Goal: Information Seeking & Learning: Get advice/opinions

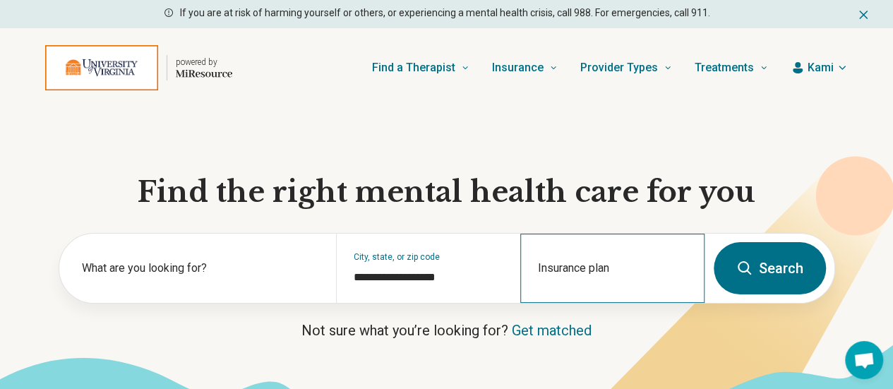
click at [579, 275] on div "Insurance plan" at bounding box center [612, 268] width 184 height 69
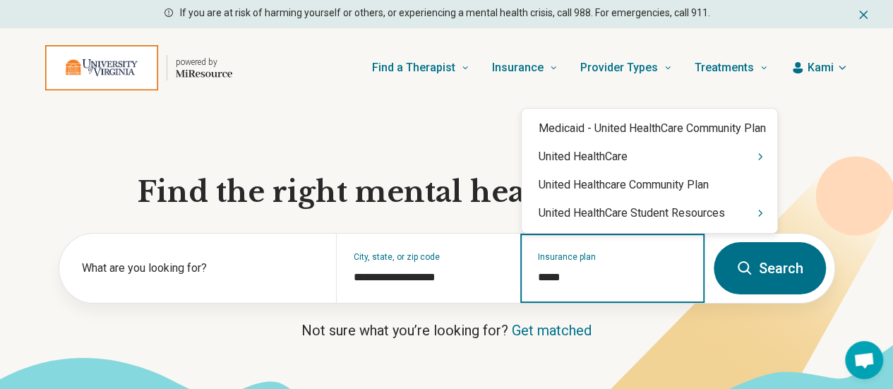
type input "******"
click at [619, 204] on div "United HealthCare Student Resources" at bounding box center [650, 213] width 256 height 28
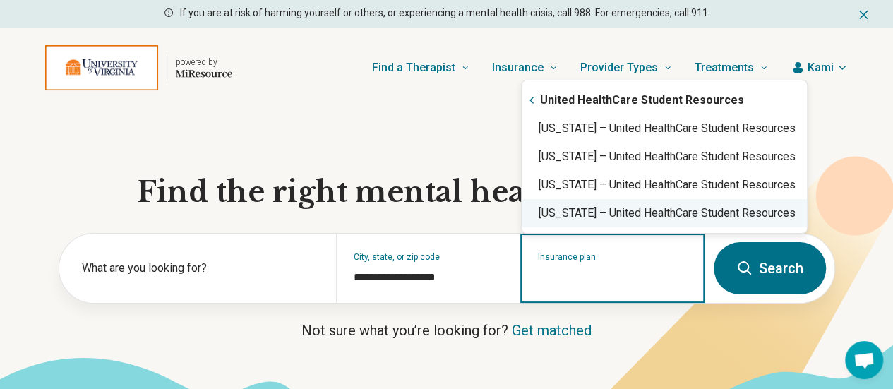
click at [619, 208] on div "Virginia – United HealthCare Student Resources" at bounding box center [664, 213] width 285 height 28
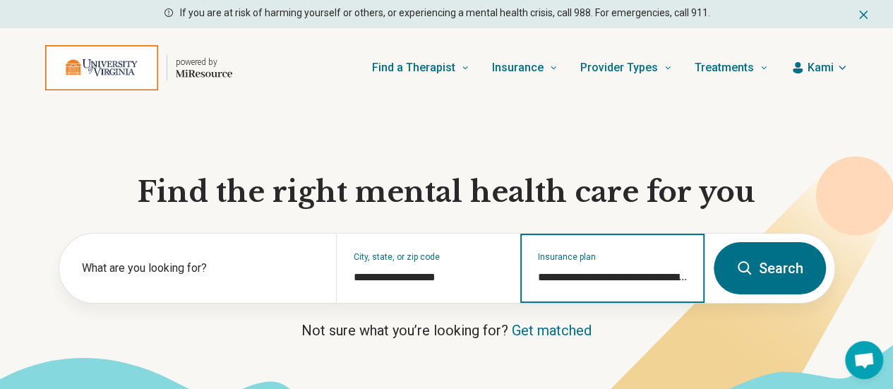
type input "**********"
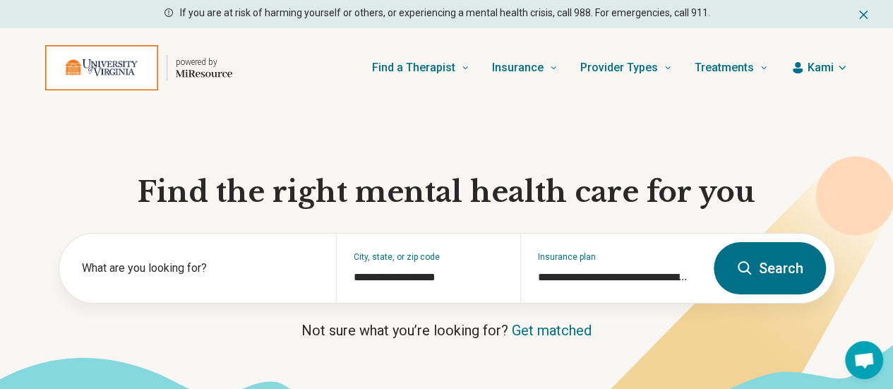
click at [765, 287] on button "Search" at bounding box center [770, 268] width 112 height 52
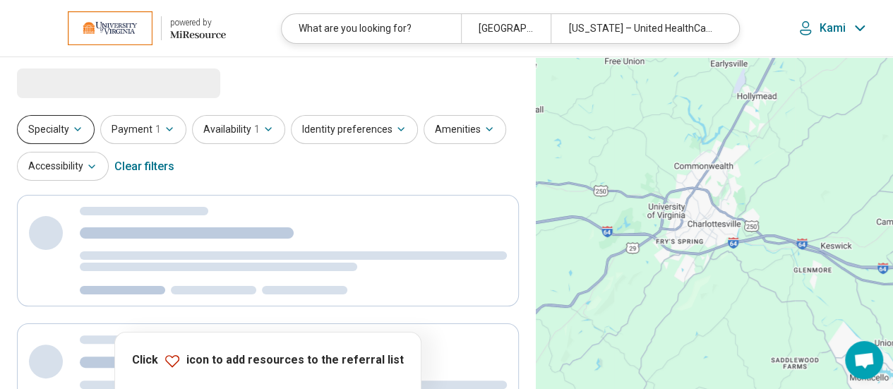
select select "***"
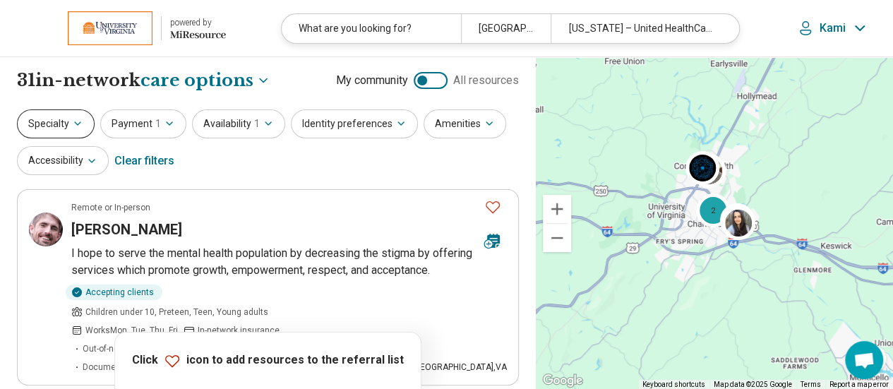
click at [75, 124] on icon "button" at bounding box center [78, 123] width 6 height 3
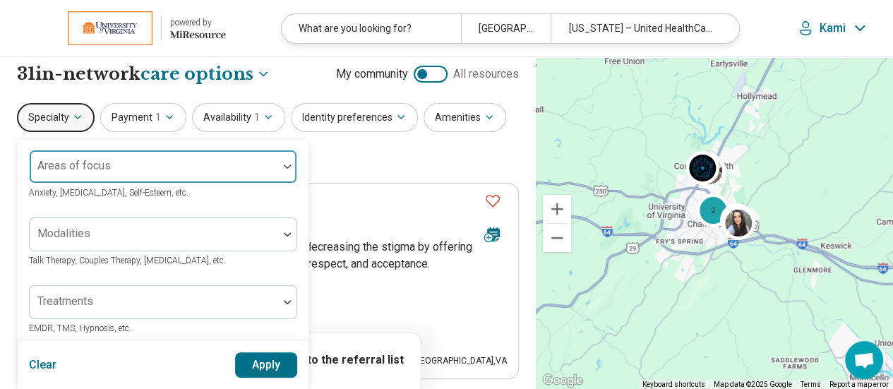
click at [95, 165] on div "Areas of focus" at bounding box center [163, 167] width 268 height 34
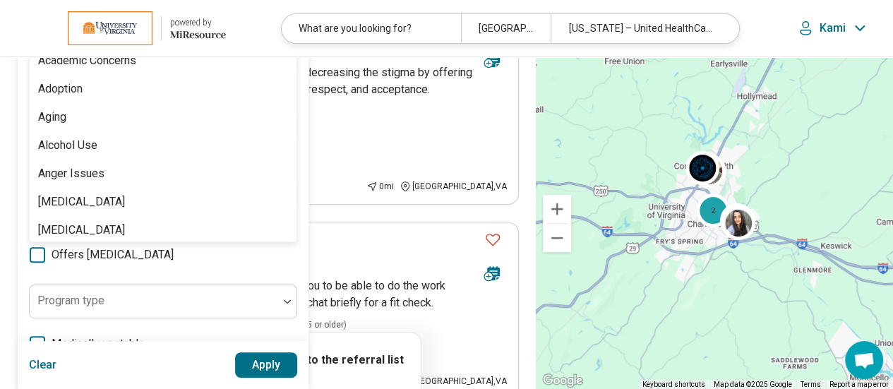
scroll to position [187, 0]
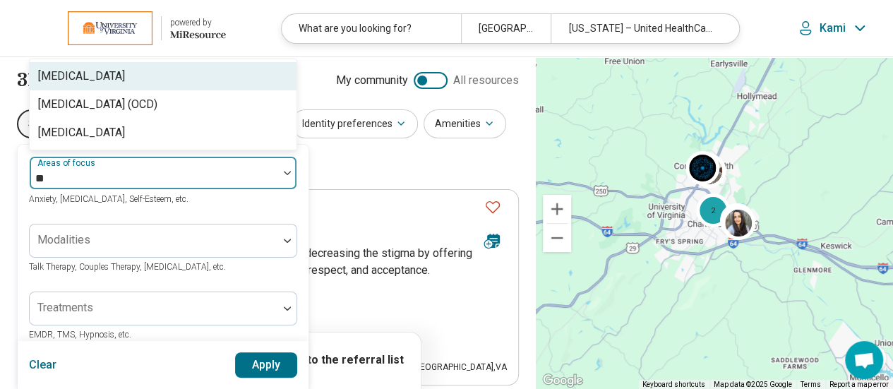
type input "***"
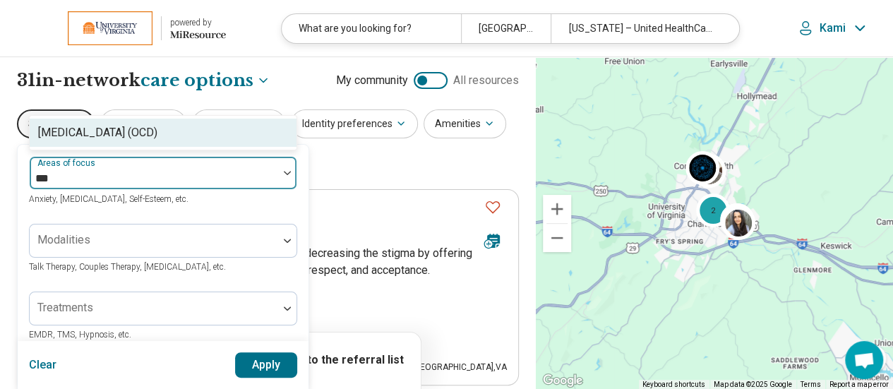
click at [102, 131] on div "[MEDICAL_DATA] (OCD)" at bounding box center [97, 132] width 119 height 17
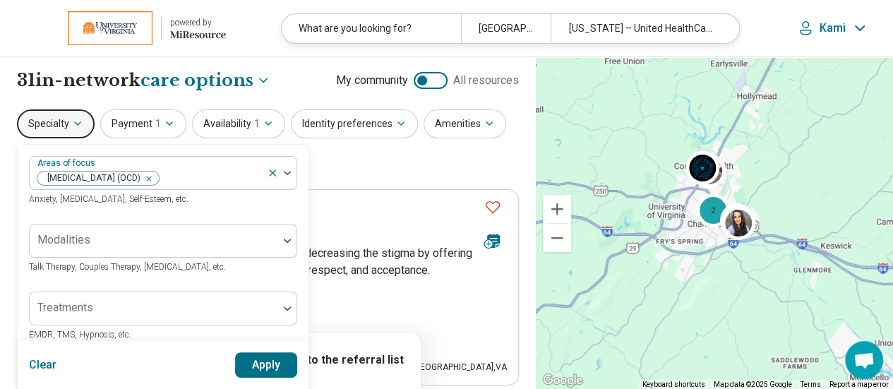
click at [254, 361] on button "Apply" at bounding box center [266, 364] width 63 height 25
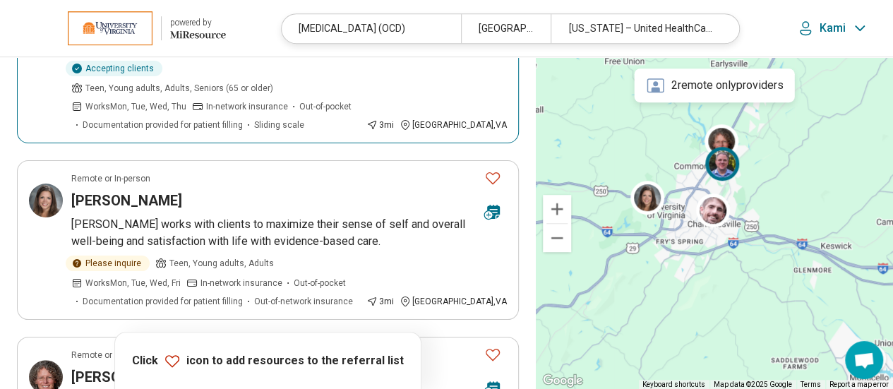
scroll to position [425, 0]
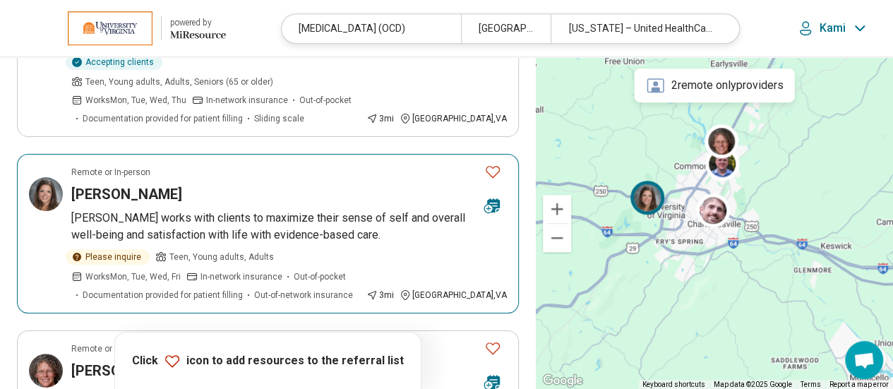
click at [258, 167] on article "Remote or In-person Lori Freeman Dr. Freeman works with clients to maximize the…" at bounding box center [268, 234] width 502 height 160
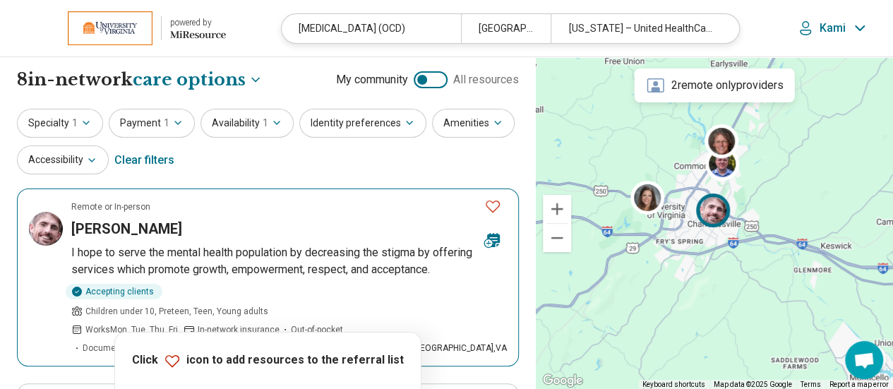
scroll to position [0, 0]
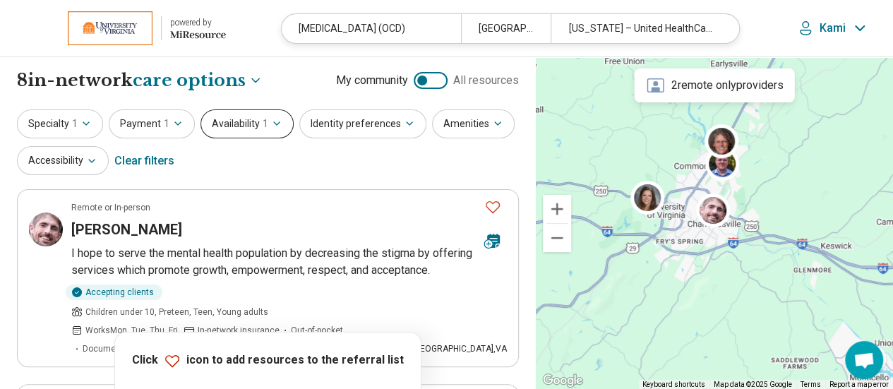
click at [246, 131] on button "Availability 1" at bounding box center [247, 123] width 93 height 29
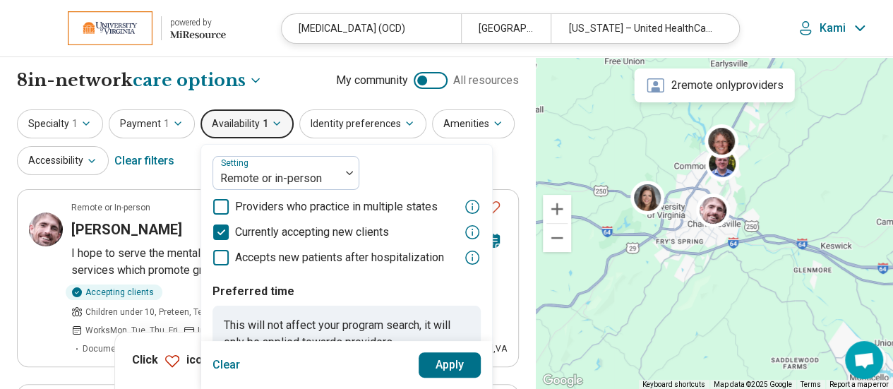
click at [246, 131] on button "Availability 1" at bounding box center [247, 123] width 93 height 29
click at [158, 124] on button "Payment 1" at bounding box center [152, 123] width 86 height 29
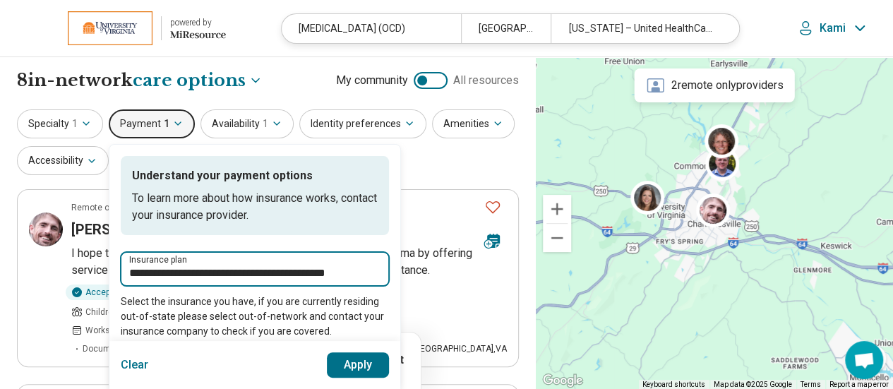
click at [265, 275] on input "**********" at bounding box center [254, 273] width 251 height 17
click at [372, 270] on input "**********" at bounding box center [254, 273] width 251 height 17
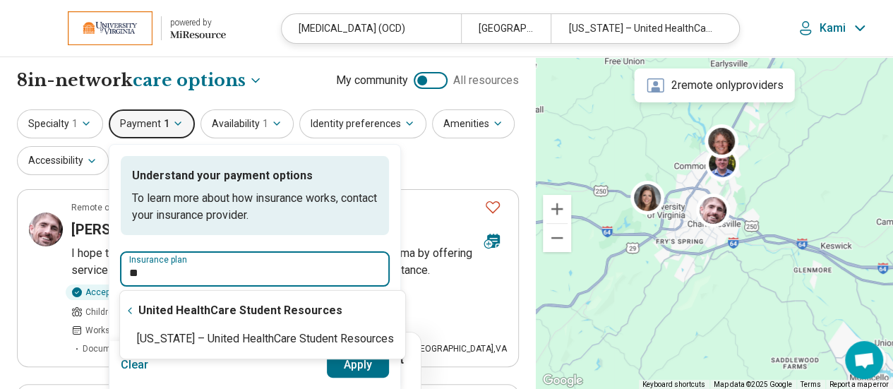
type input "*"
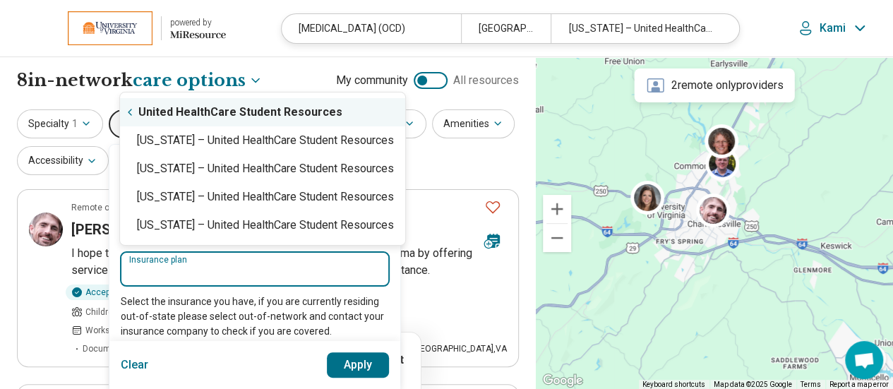
click at [133, 112] on icon "Suggestions" at bounding box center [129, 112] width 11 height 11
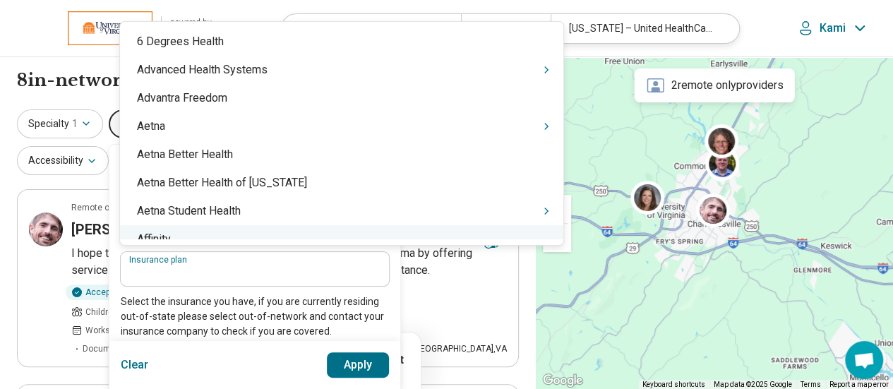
click at [186, 279] on input "Insurance plan" at bounding box center [254, 273] width 251 height 17
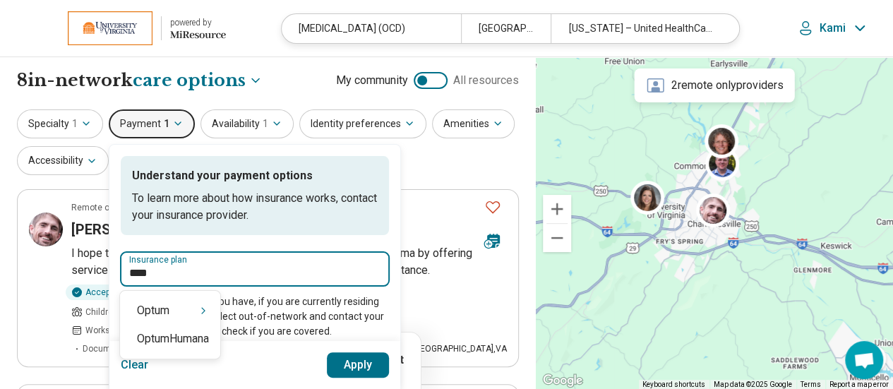
type input "*****"
click at [178, 315] on div "Optum" at bounding box center [170, 311] width 100 height 28
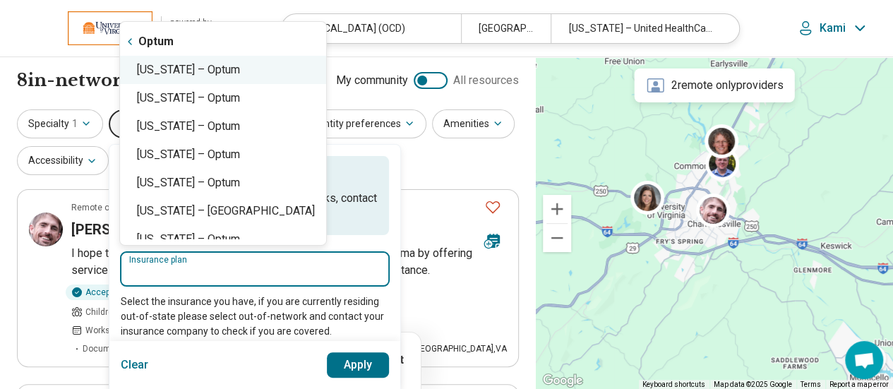
click at [199, 67] on div "Virginia – Optum" at bounding box center [223, 70] width 206 height 28
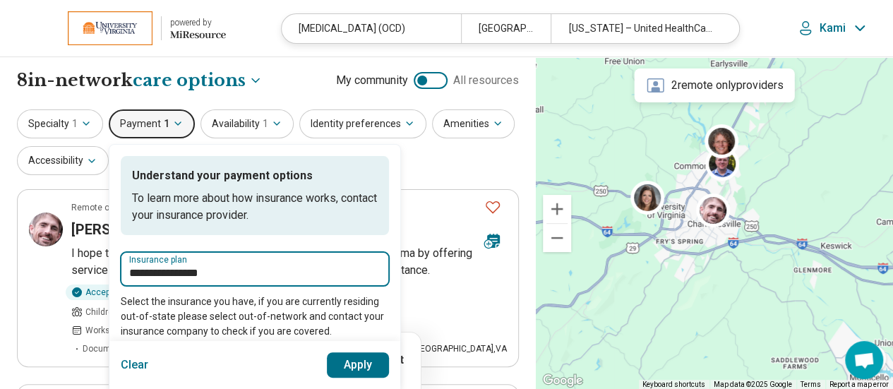
type input "**********"
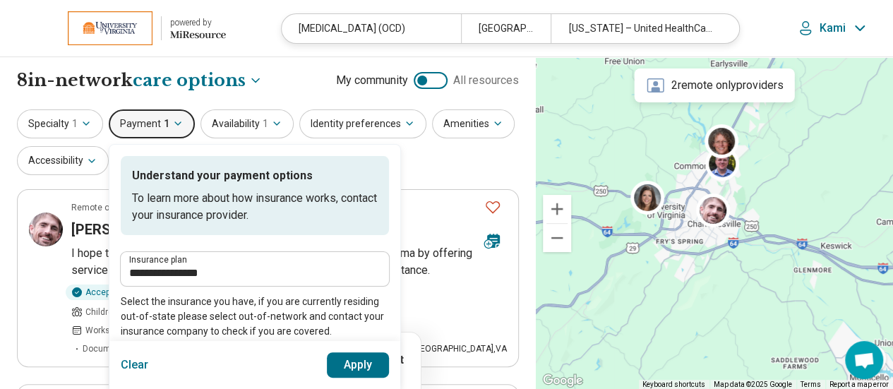
click at [369, 368] on button "Apply" at bounding box center [358, 364] width 63 height 25
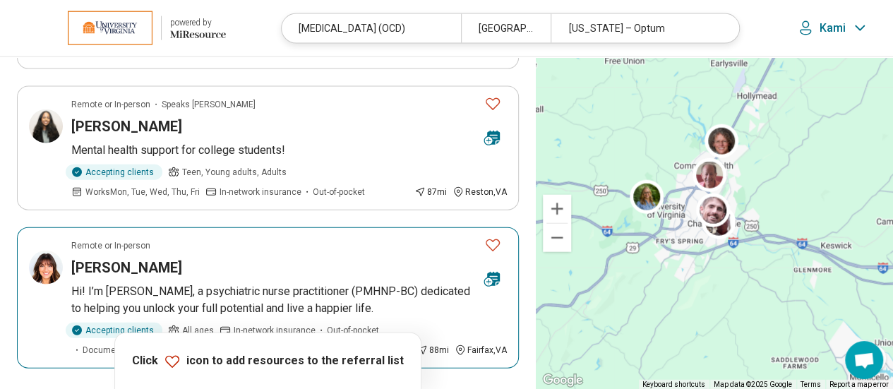
scroll to position [1571, 0]
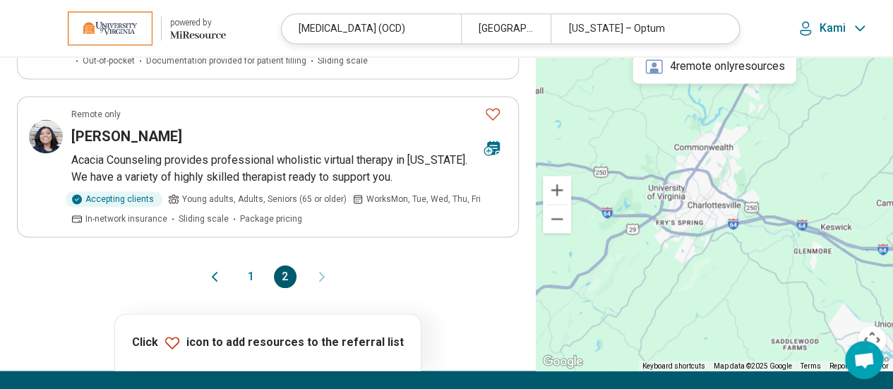
scroll to position [1096, 0]
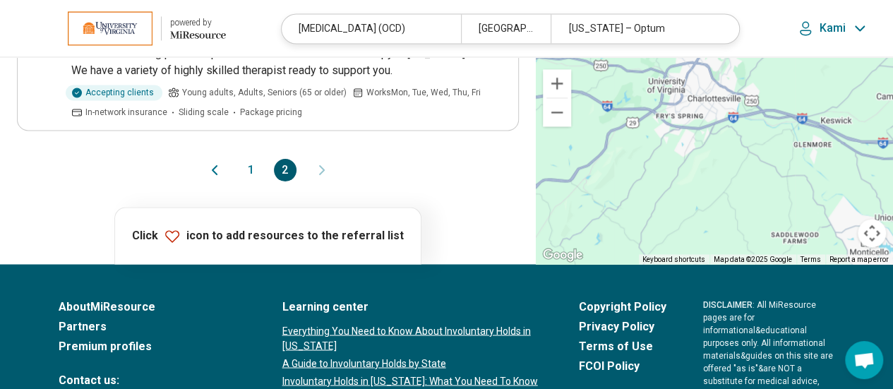
click at [256, 165] on button "1" at bounding box center [251, 170] width 23 height 23
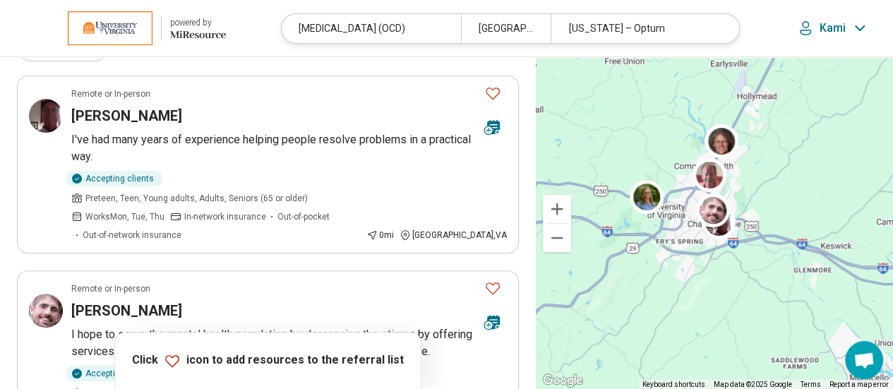
scroll to position [96, 0]
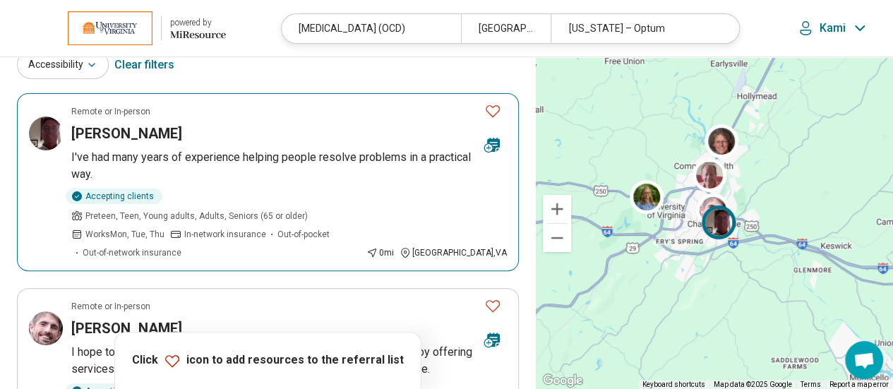
click at [222, 143] on article "Remote or In-person Joe Kayser I've had many years of experience helping people…" at bounding box center [268, 182] width 502 height 178
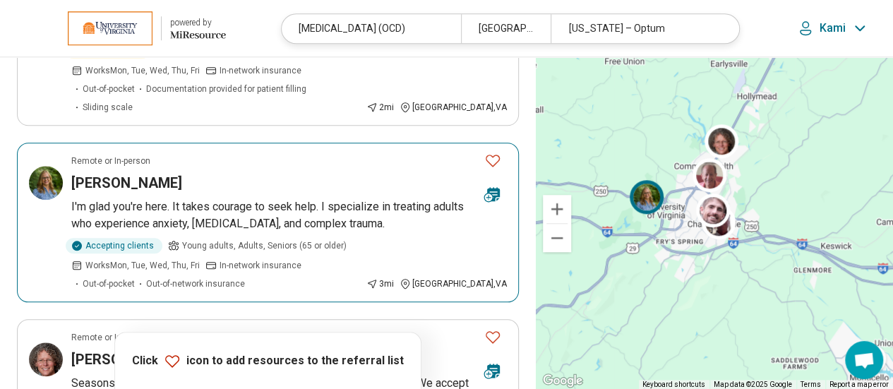
scroll to position [618, 0]
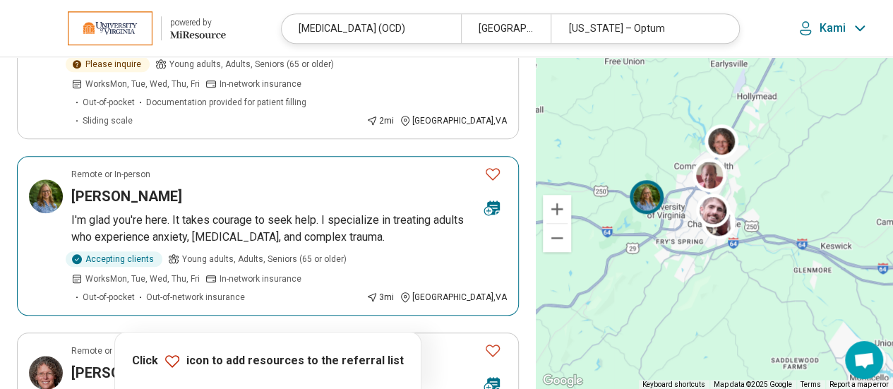
click at [241, 186] on div "Sandra Monohan" at bounding box center [272, 196] width 402 height 20
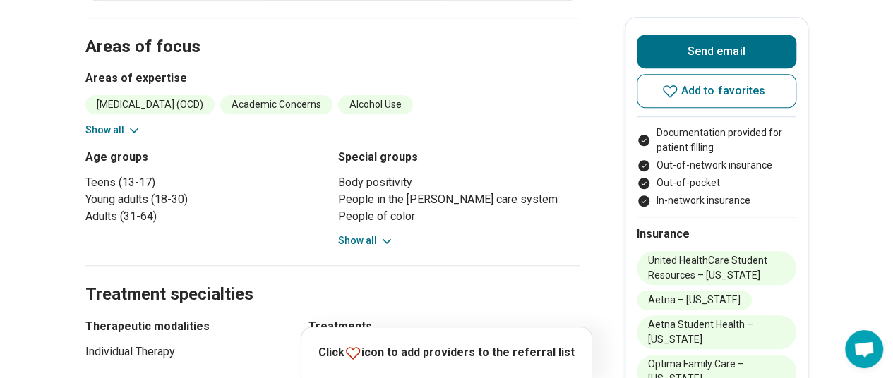
scroll to position [538, 0]
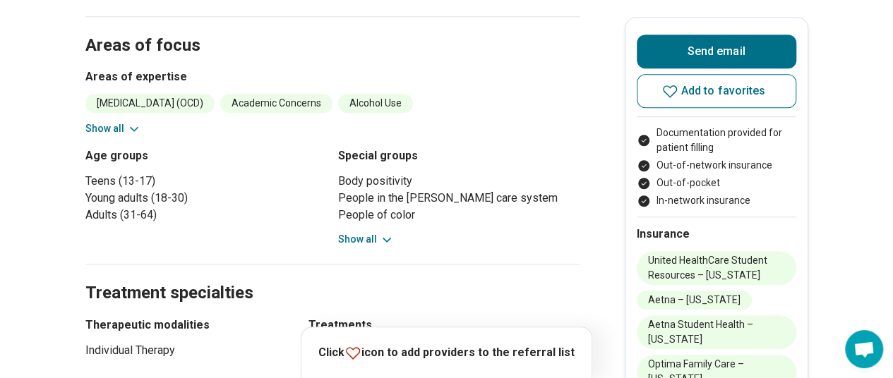
click at [114, 138] on section "Areas of focus Areas of expertise [MEDICAL_DATA] (OCD) Academic Concerns Alcoho…" at bounding box center [332, 140] width 494 height 249
click at [109, 129] on button "Show all" at bounding box center [113, 128] width 56 height 15
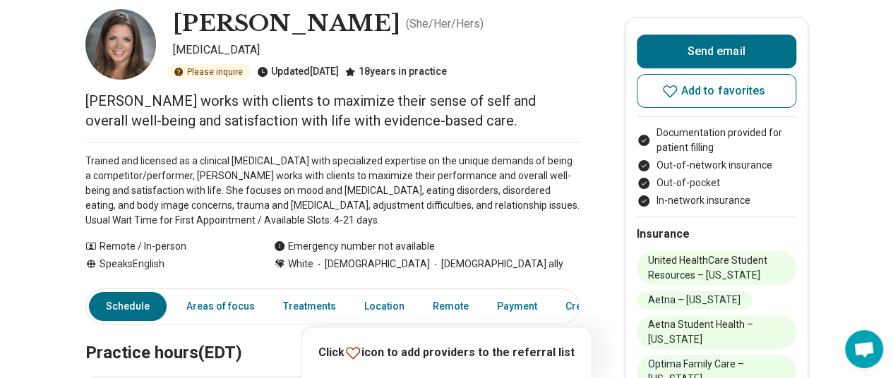
scroll to position [0, 0]
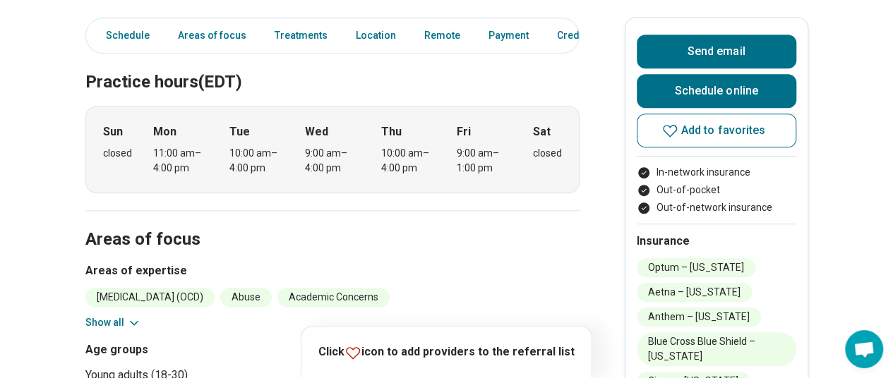
scroll to position [422, 0]
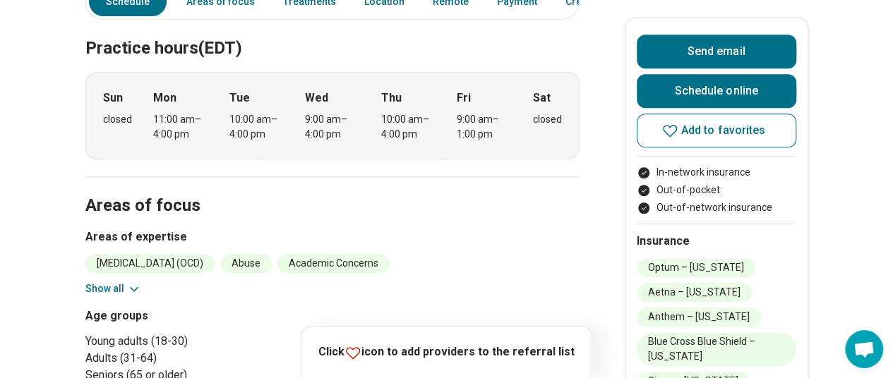
click at [124, 282] on button "Show all" at bounding box center [113, 289] width 56 height 15
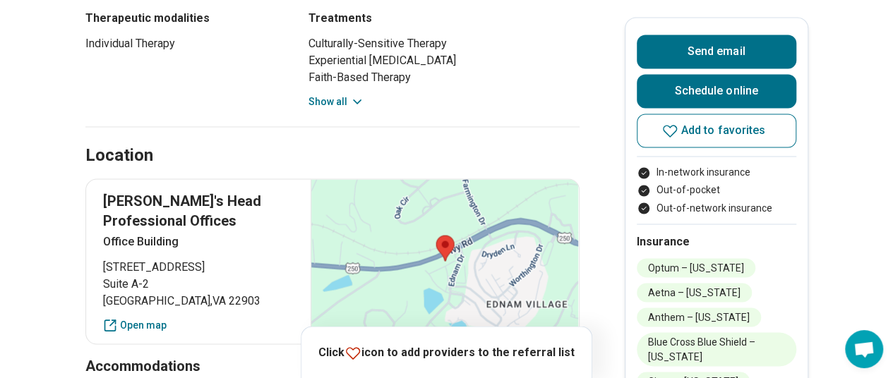
scroll to position [1084, 0]
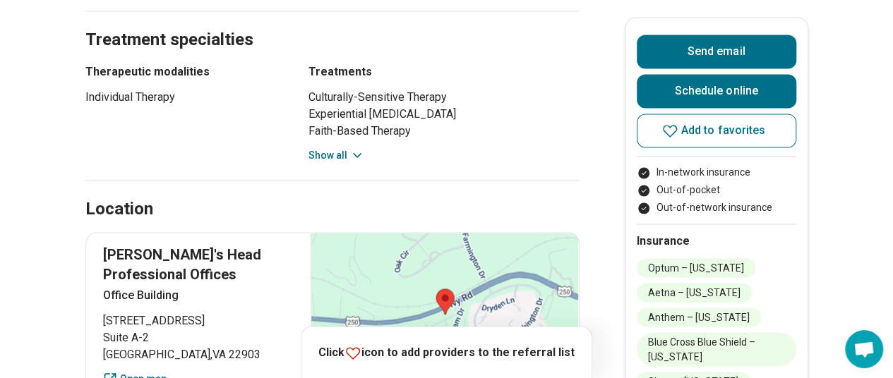
click at [346, 162] on button "Show all" at bounding box center [337, 155] width 56 height 15
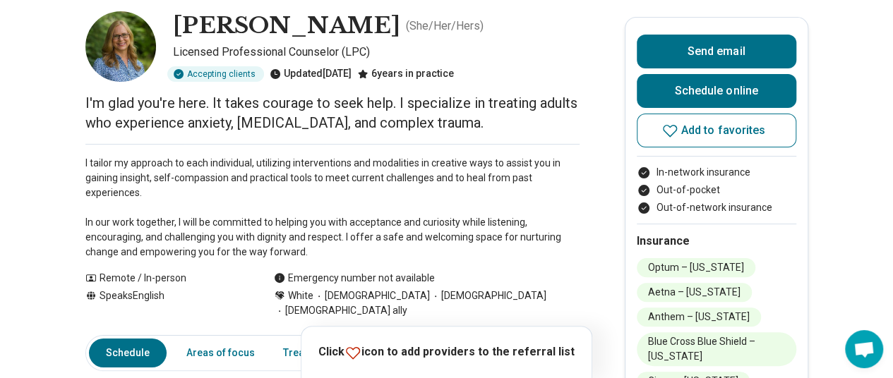
scroll to position [0, 1]
